Goal: Task Accomplishment & Management: Complete application form

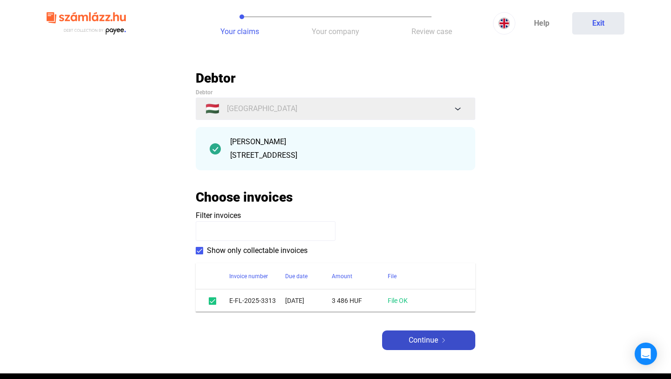
click at [425, 340] on span "Continue" at bounding box center [423, 339] width 29 height 11
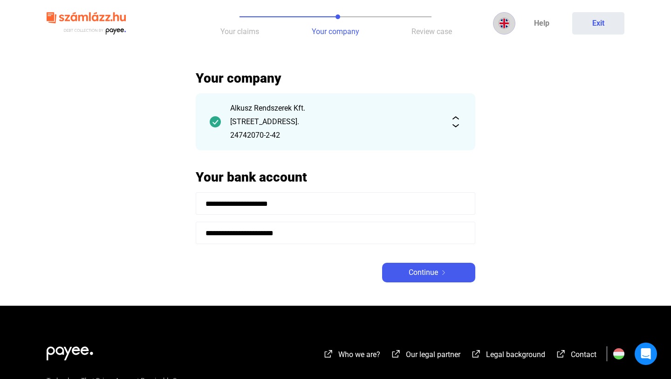
click at [507, 25] on img at bounding box center [504, 23] width 11 height 11
click at [507, 49] on img at bounding box center [506, 45] width 11 height 11
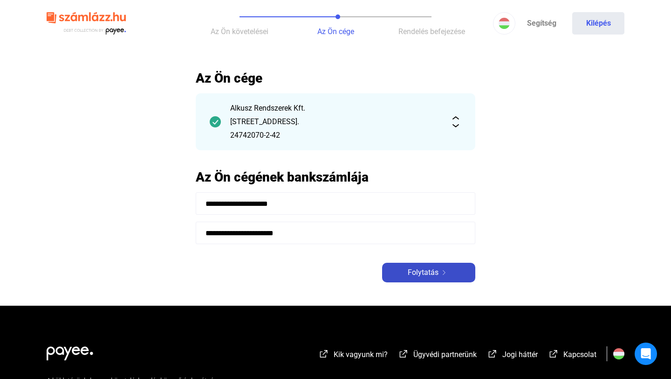
click at [441, 272] on img at bounding box center [444, 272] width 11 height 5
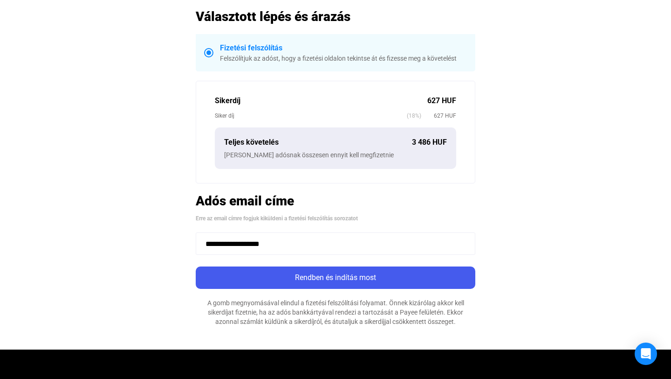
scroll to position [202, 0]
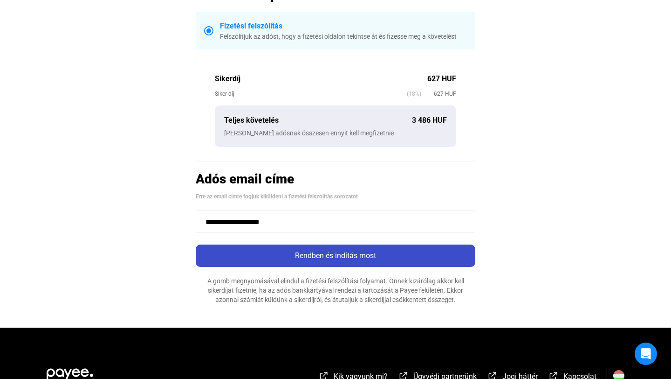
click at [384, 255] on div "Rendben és indítás most" at bounding box center [336, 255] width 274 height 11
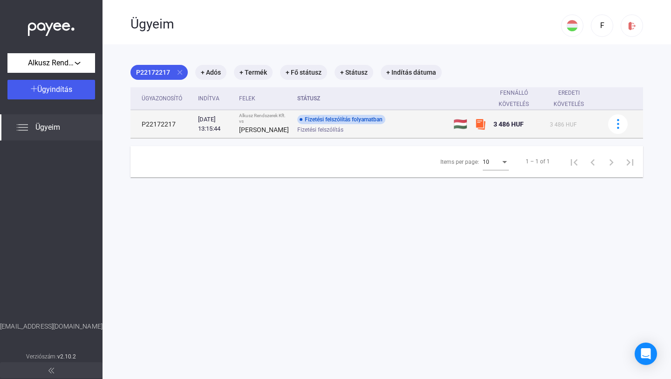
drag, startPoint x: 139, startPoint y: 98, endPoint x: 593, endPoint y: 141, distance: 455.5
click at [593, 138] on table "Ügyazonosító Indítva Felek Státusz Fennálló követelés Eredeti követelés P221722…" at bounding box center [387, 112] width 513 height 51
copy table "Ügyazonosító Indítva Felek Státusz Fennálló követelés Eredeti követelés P221722…"
